Goal: Transaction & Acquisition: Purchase product/service

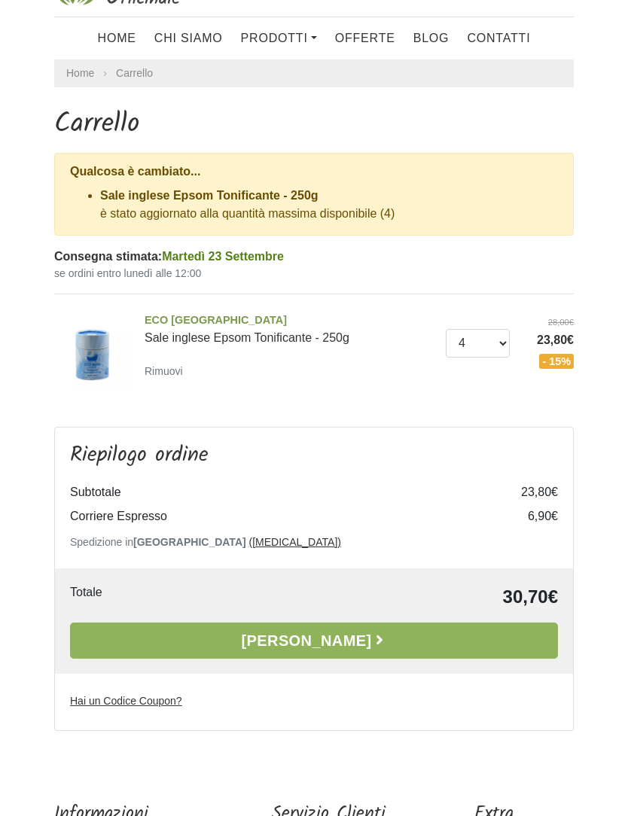
scroll to position [47, 0]
click at [450, 640] on link "[PERSON_NAME]" at bounding box center [314, 641] width 488 height 36
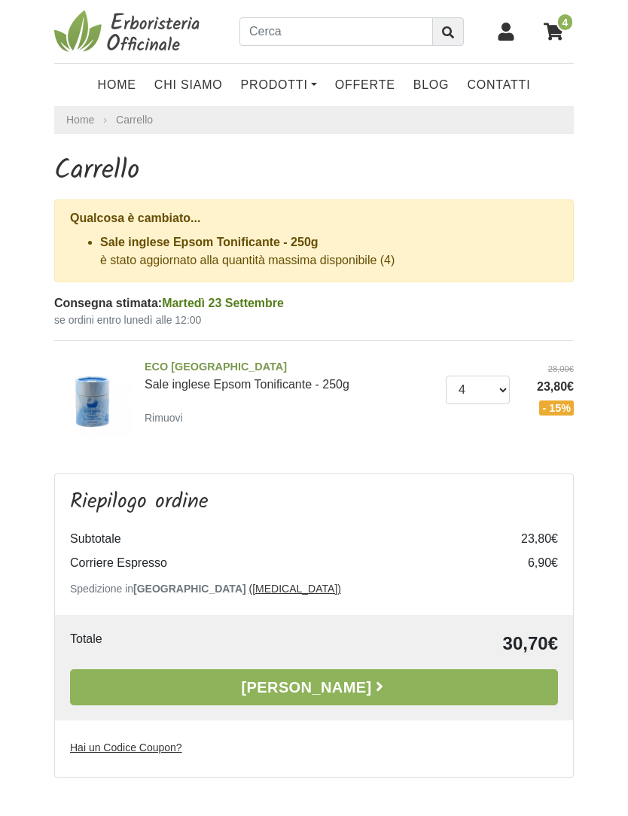
scroll to position [97, 0]
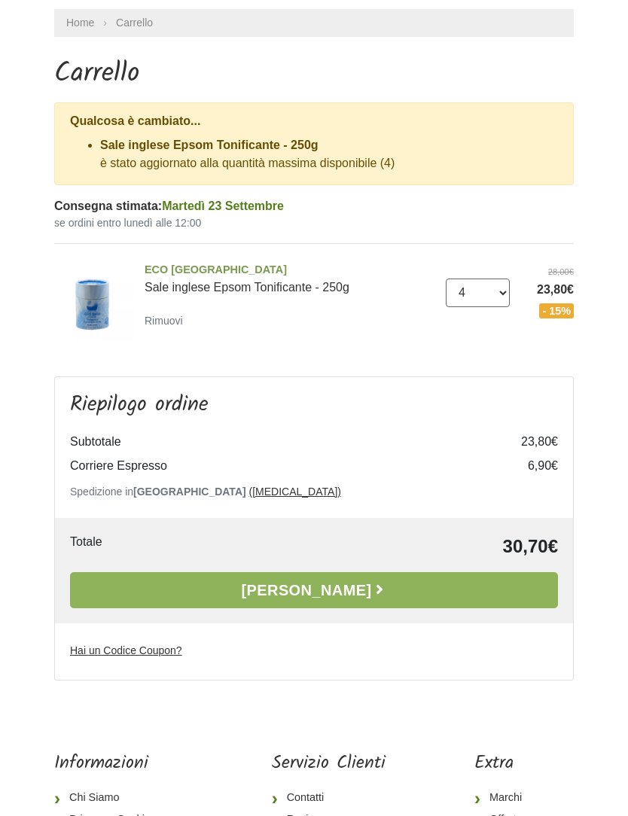
click at [496, 294] on select "0 (Rimuovi) 1 2 3 4" at bounding box center [478, 293] width 64 height 29
select select "2"
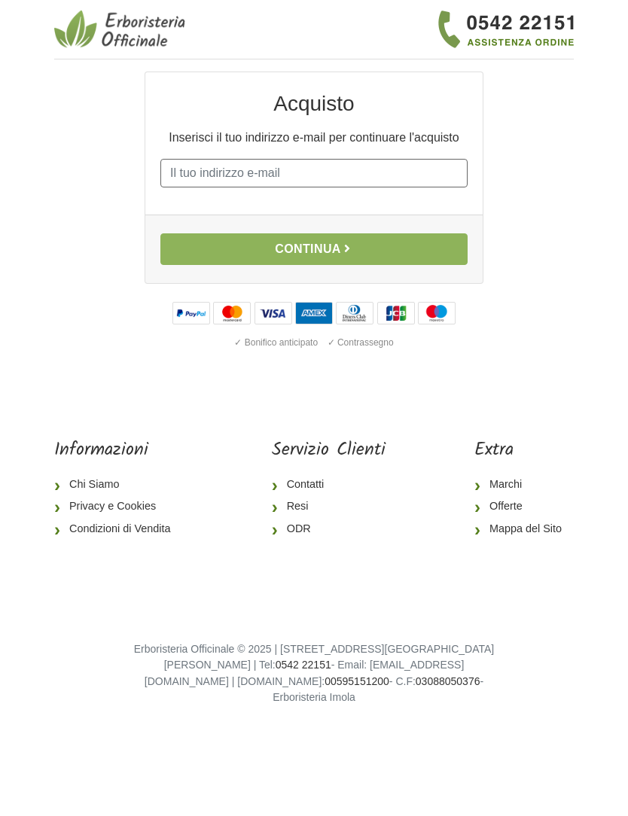
click at [331, 183] on input "E-mail" at bounding box center [313, 173] width 307 height 29
type input "gaia"
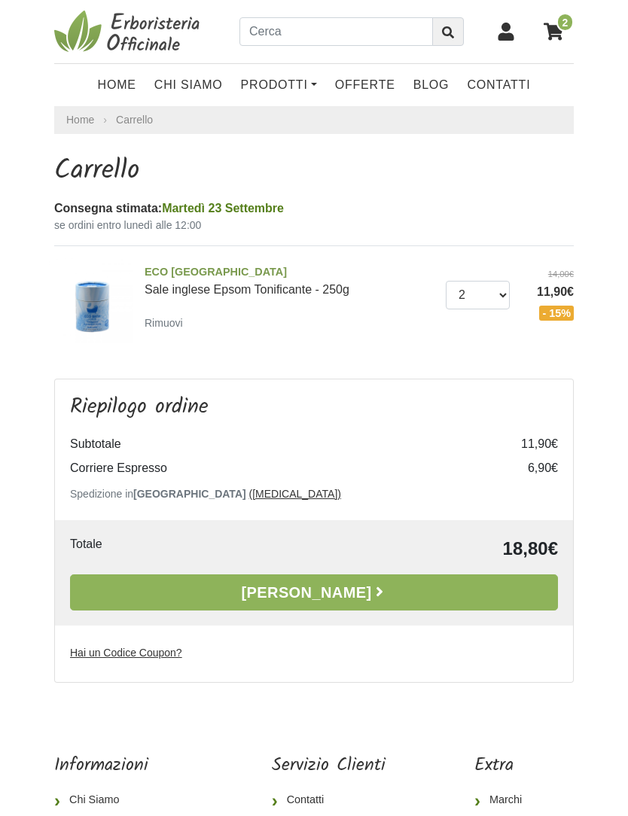
click at [477, 590] on link "[PERSON_NAME]" at bounding box center [314, 593] width 488 height 36
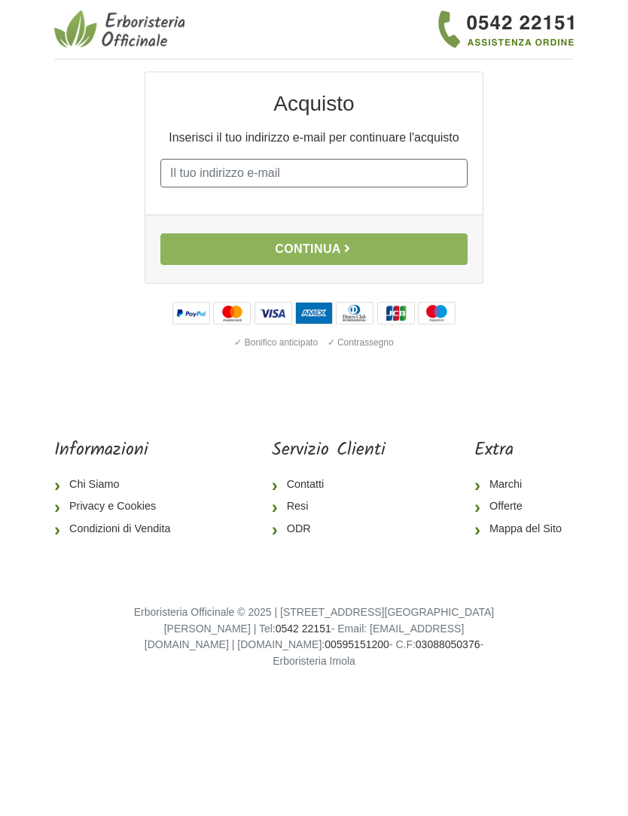
click at [330, 182] on input "E-mail" at bounding box center [313, 173] width 307 height 29
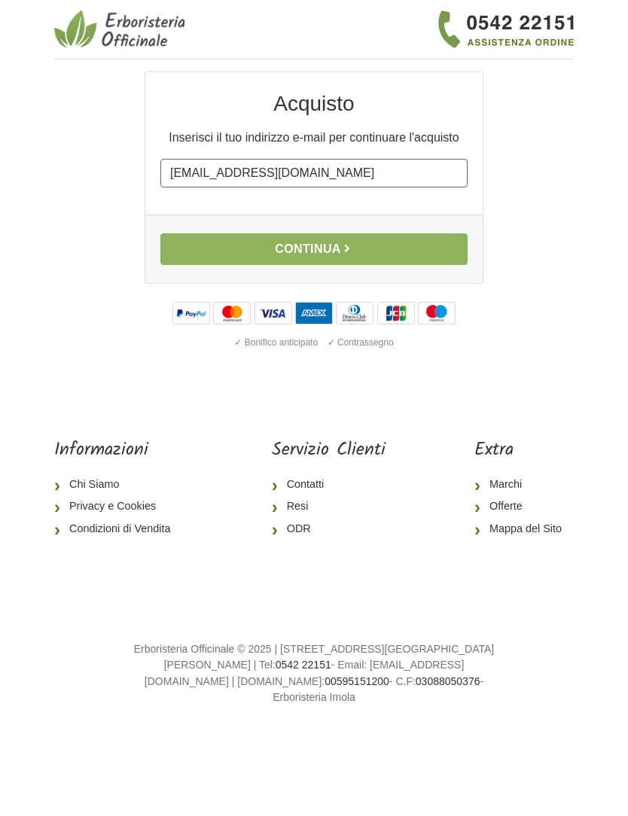
type input "[EMAIL_ADDRESS][DOMAIN_NAME]"
click at [409, 241] on button "Continua" at bounding box center [313, 249] width 307 height 32
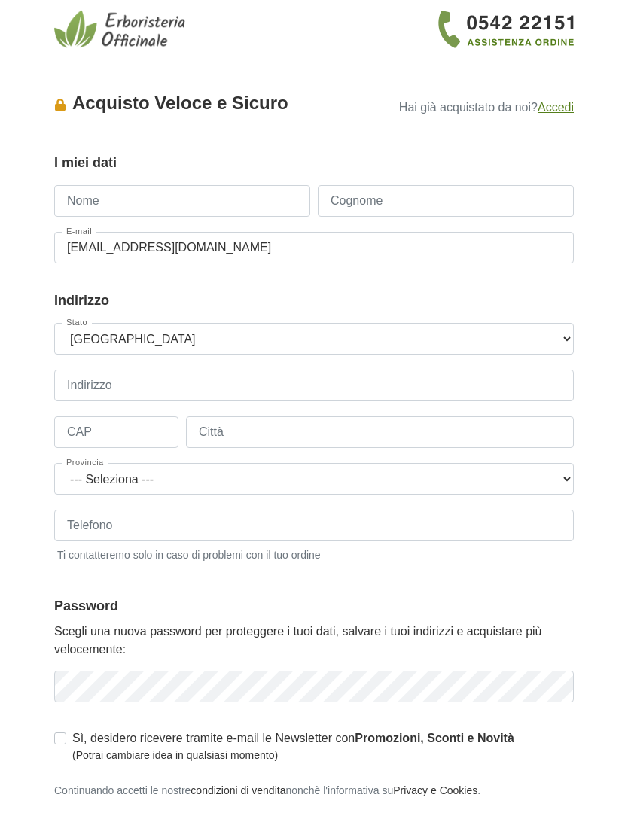
click at [203, 202] on input "Nome" at bounding box center [182, 201] width 256 height 32
type input "gaia"
type input "gorrini"
click at [307, 394] on input "Indirizzo" at bounding box center [314, 386] width 520 height 32
type input "Vi"
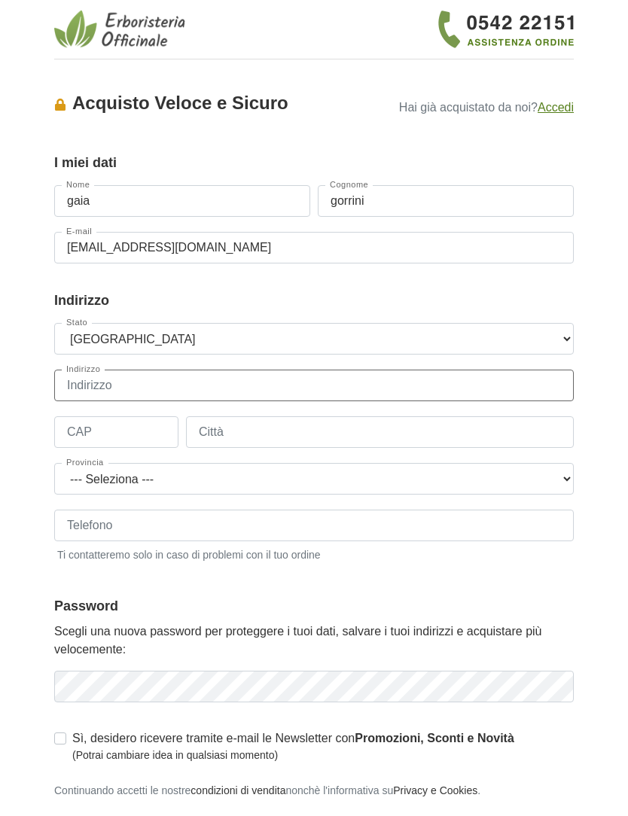
type input "via del Pellegrino 75"
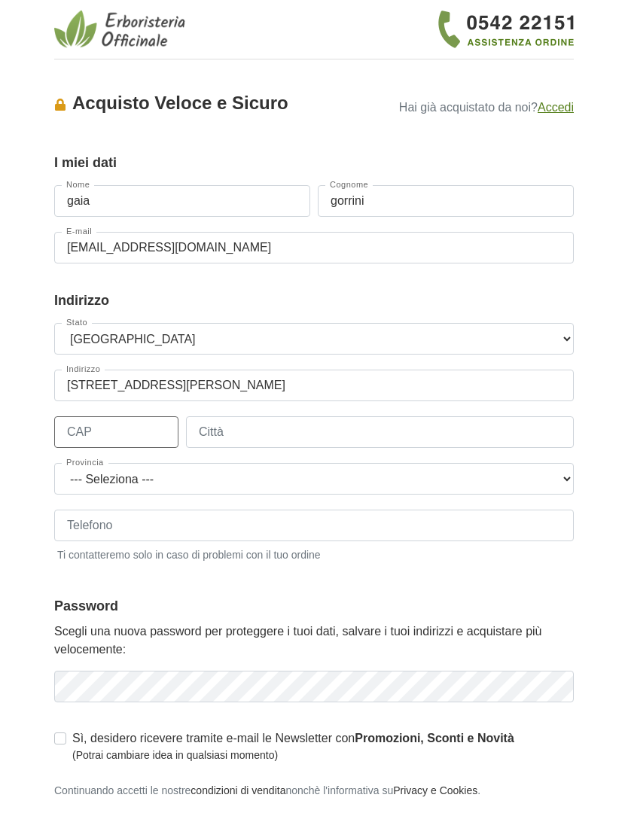
type input "00186"
type input "Roma"
click at [388, 477] on select "--- Seleziona --- Agrigento Alessandria Ancona Aosta Arezzo Ascoli Piceno Asti …" at bounding box center [314, 479] width 520 height 32
select select "3924"
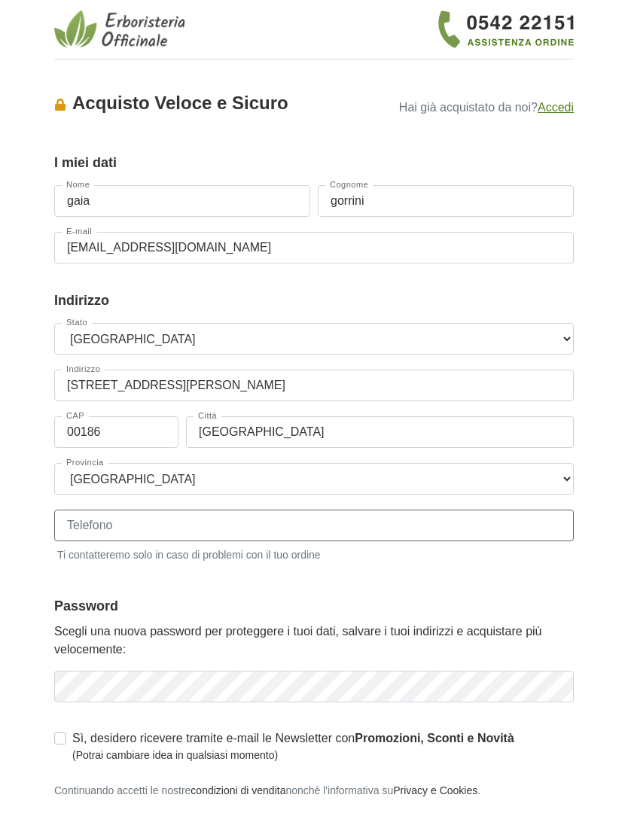
click at [392, 526] on input "Telefono" at bounding box center [314, 526] width 520 height 32
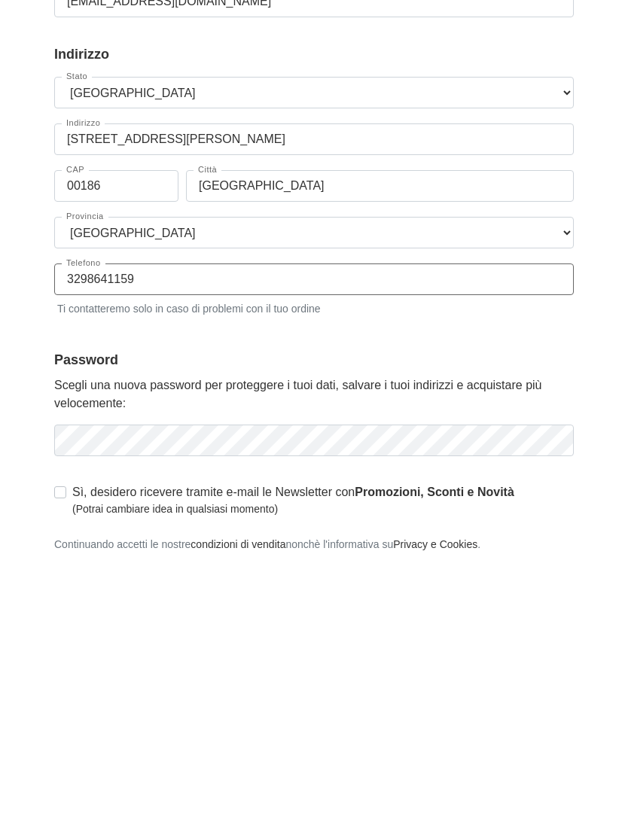
type input "3298641159"
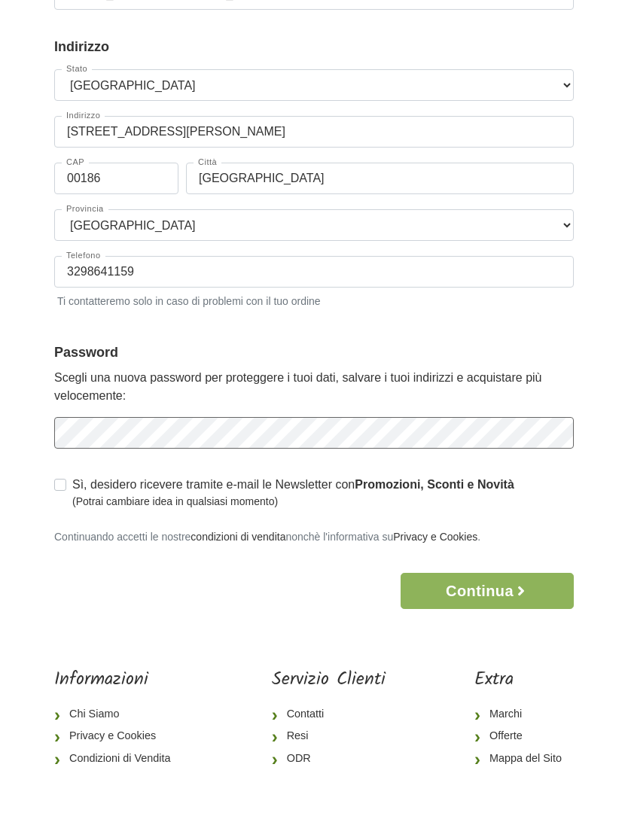
scroll to position [253, 0]
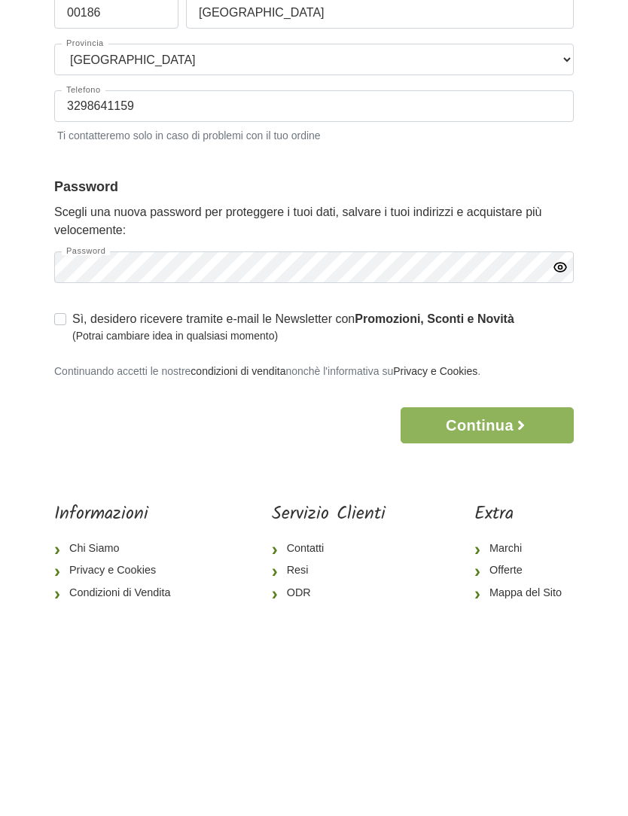
click at [529, 584] on icon "button" at bounding box center [521, 591] width 15 height 15
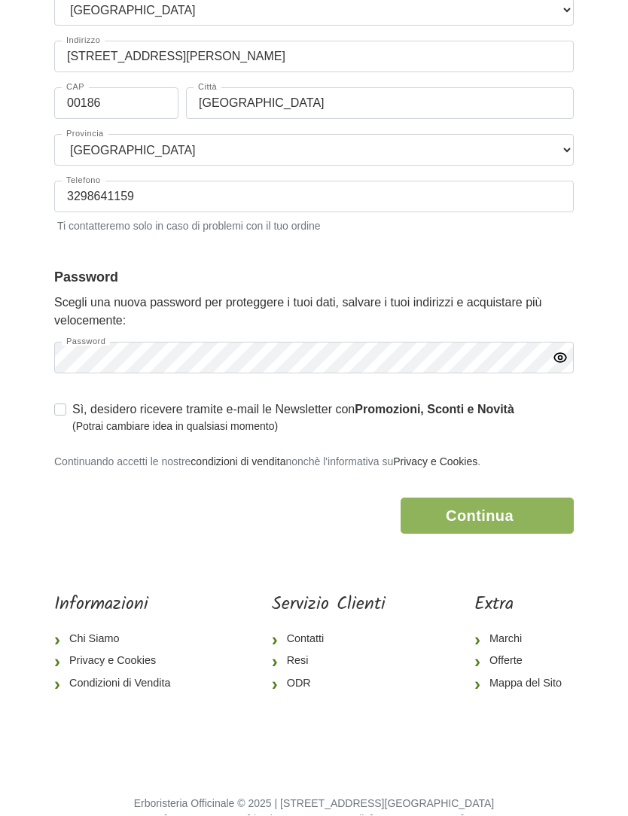
click at [509, 520] on button "Continua" at bounding box center [487, 517] width 173 height 36
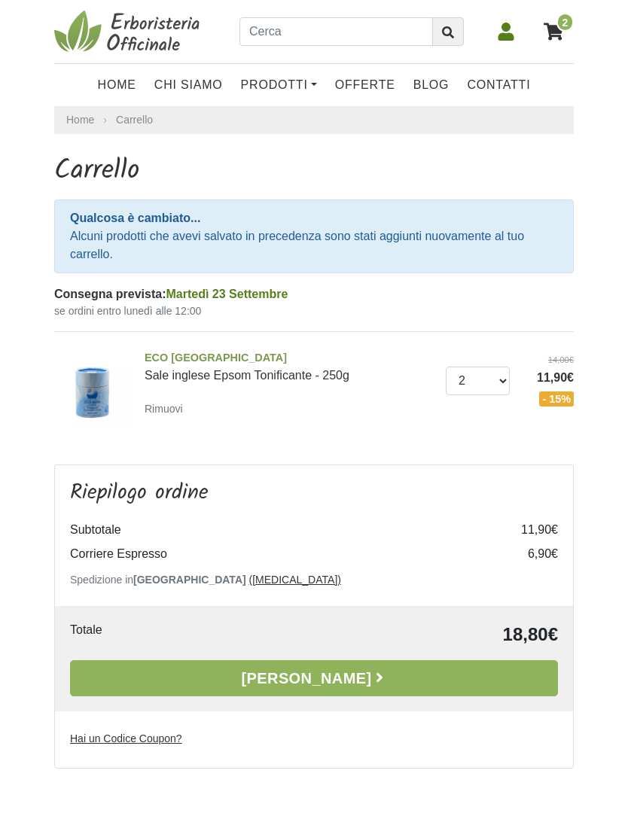
click at [362, 667] on link "[PERSON_NAME]" at bounding box center [314, 678] width 488 height 36
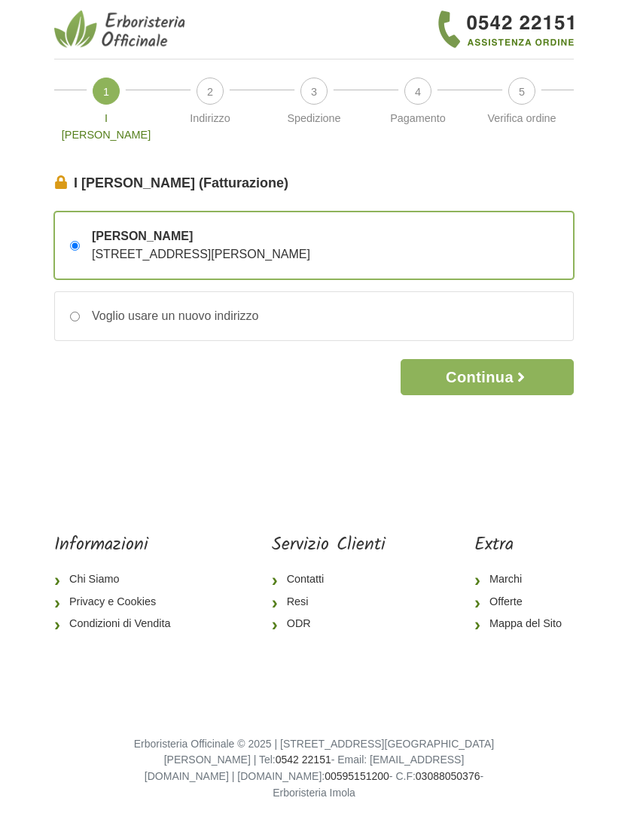
click at [545, 359] on button "Continua" at bounding box center [487, 377] width 173 height 36
click at [523, 373] on button "Continua" at bounding box center [487, 377] width 173 height 36
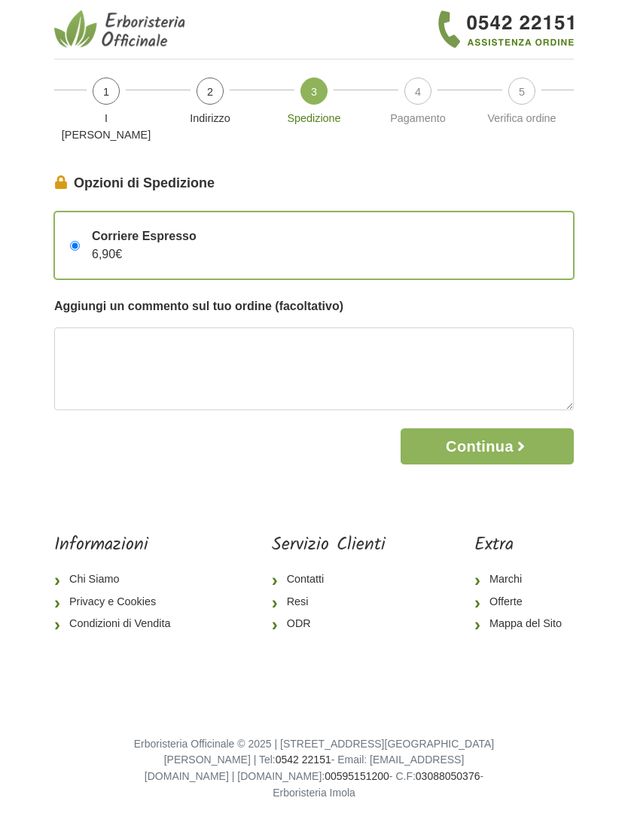
click at [548, 432] on button "Continua" at bounding box center [487, 447] width 173 height 36
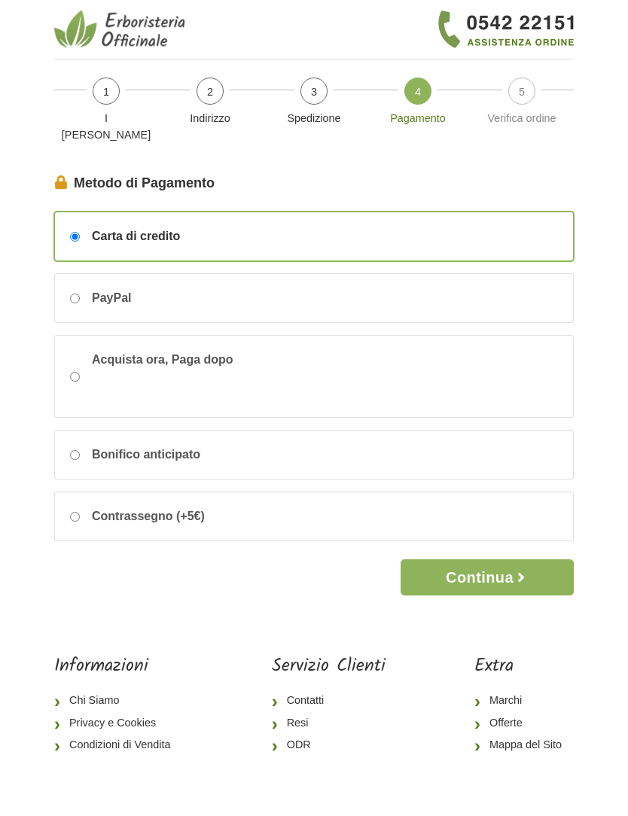
click at [73, 292] on div "PayPal" at bounding box center [314, 298] width 518 height 48
click at [73, 294] on input "PayPal" at bounding box center [75, 299] width 10 height 10
radio input "true"
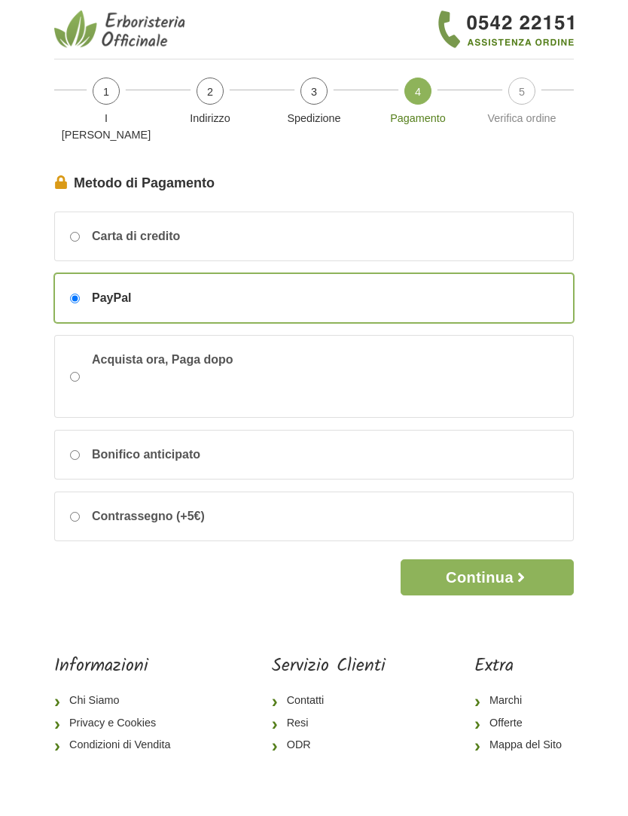
click at [529, 570] on icon "button" at bounding box center [521, 577] width 15 height 15
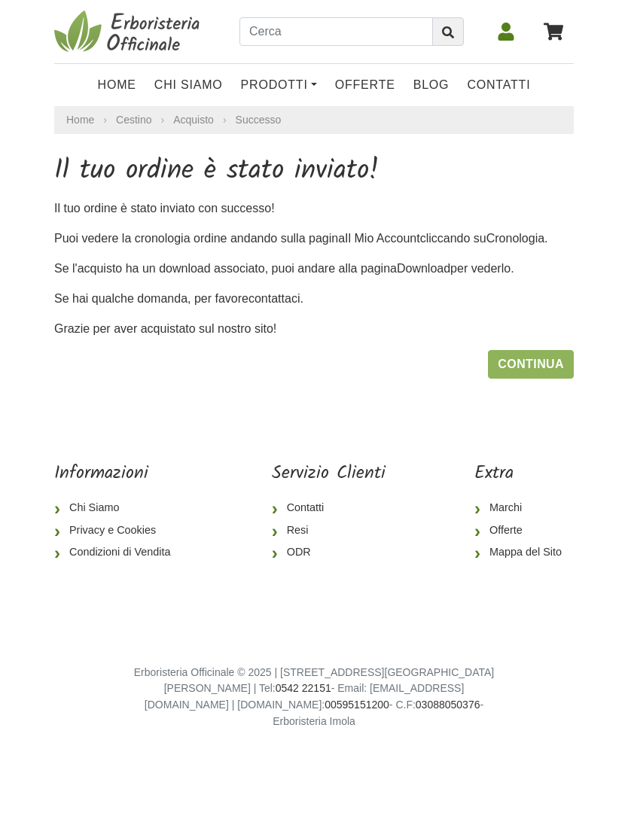
click at [558, 359] on link "Continua" at bounding box center [531, 364] width 86 height 29
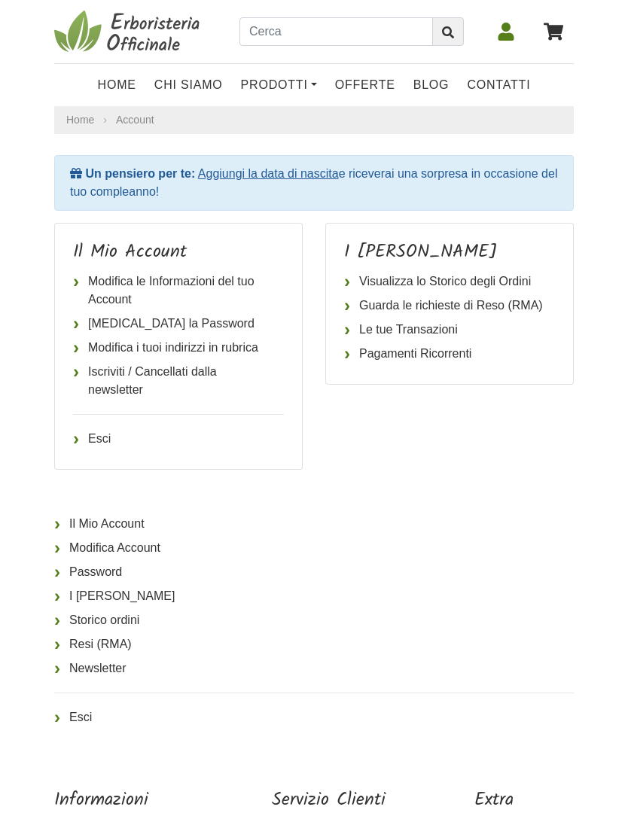
click at [435, 250] on h4 "I [PERSON_NAME]" at bounding box center [449, 253] width 211 height 22
click at [496, 276] on link "Visualizza lo Storico degli Ordini" at bounding box center [449, 282] width 211 height 24
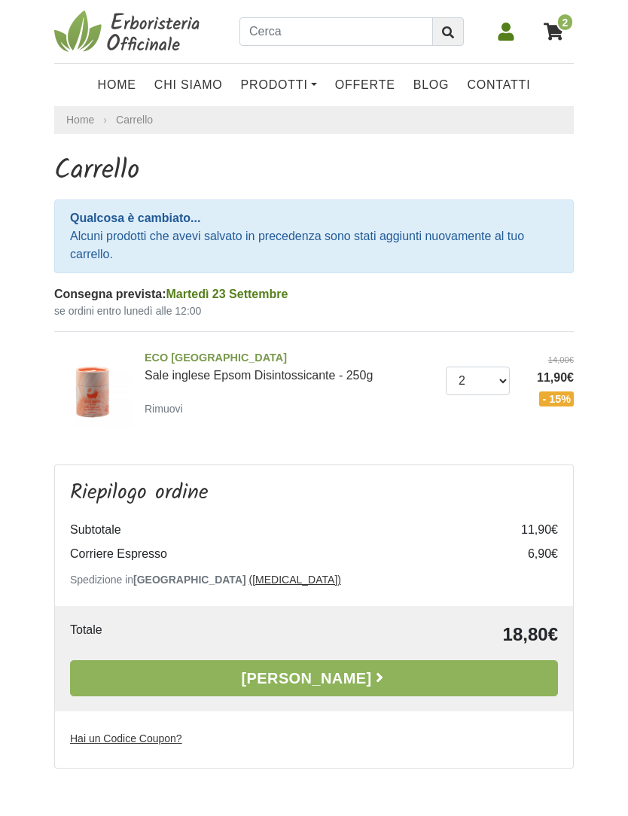
select select "1"
